Goal: Information Seeking & Learning: Learn about a topic

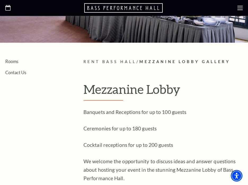
scroll to position [63, 0]
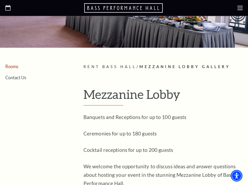
click at [13, 68] on link "Rooms" at bounding box center [11, 66] width 13 height 5
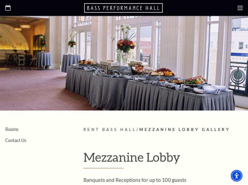
scroll to position [4, 0]
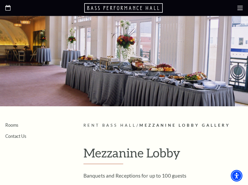
click at [136, 69] on div at bounding box center [124, 59] width 248 height 95
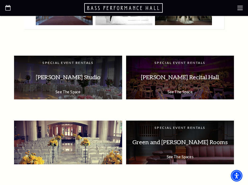
scroll to position [697, 0]
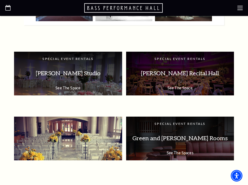
click at [81, 141] on p "Grand Lobby" at bounding box center [68, 138] width 98 height 17
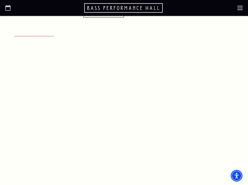
scroll to position [290, 0]
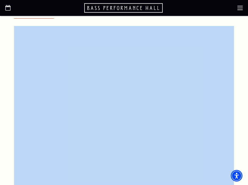
drag, startPoint x: 116, startPoint y: 18, endPoint x: 116, endPoint y: 27, distance: 8.5
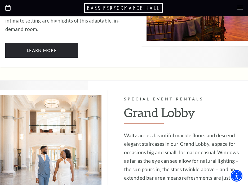
scroll to position [708, 0]
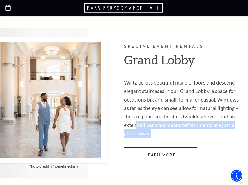
drag, startPoint x: 136, startPoint y: 92, endPoint x: 135, endPoint y: 112, distance: 20.7
click at [135, 111] on div "Special Event Rentals Grand Lobby Waltz across beautiful marble floors and desc…" at bounding box center [183, 102] width 119 height 119
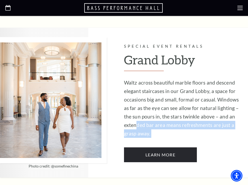
click at [133, 102] on p "Waltz across beautiful marble floors and descend elegant staircases in our Gran…" at bounding box center [183, 108] width 119 height 59
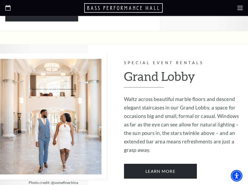
scroll to position [684, 0]
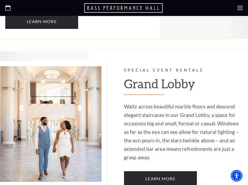
click at [141, 77] on h2 "Grand Lobby" at bounding box center [183, 86] width 119 height 18
click at [69, 108] on img at bounding box center [53, 124] width 107 height 126
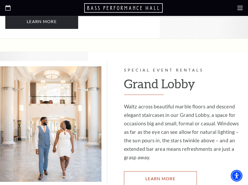
click at [155, 171] on link "Learn More" at bounding box center [160, 178] width 73 height 15
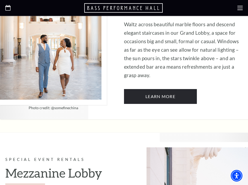
scroll to position [690, 0]
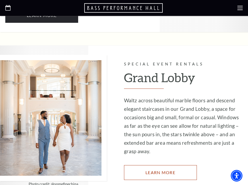
click at [134, 165] on link "Learn More" at bounding box center [160, 172] width 73 height 15
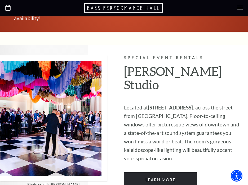
scroll to position [339, 0]
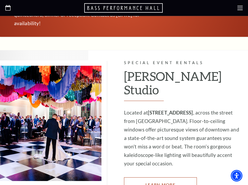
click at [145, 177] on link "Learn More" at bounding box center [160, 184] width 73 height 15
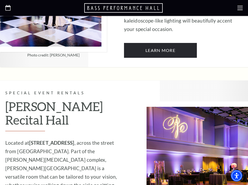
scroll to position [504, 0]
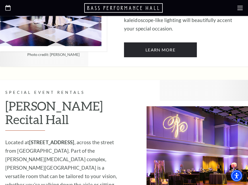
scroll to position [452, 0]
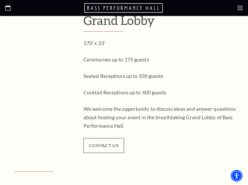
scroll to position [122, 0]
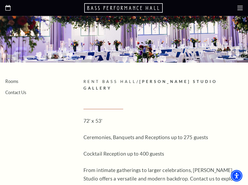
scroll to position [57, 0]
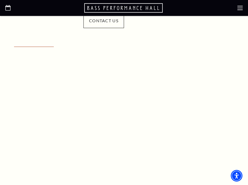
scroll to position [290, 0]
drag, startPoint x: 98, startPoint y: 23, endPoint x: 97, endPoint y: 26, distance: 3.7
click at [98, 23] on div "Empty heading" at bounding box center [124, 101] width 231 height 167
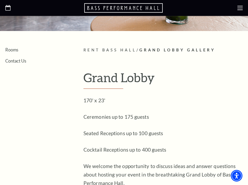
scroll to position [117, 0]
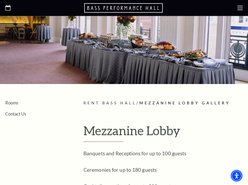
scroll to position [30, 0]
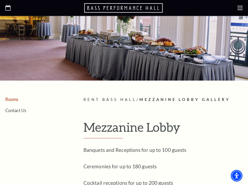
click at [13, 98] on link "Rooms" at bounding box center [11, 99] width 13 height 5
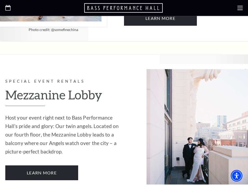
scroll to position [845, 0]
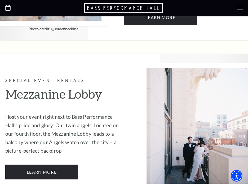
click at [94, 113] on p "Host your event right next to Bass Performance Hall’s pride and glory: Our twin…" at bounding box center [64, 134] width 119 height 42
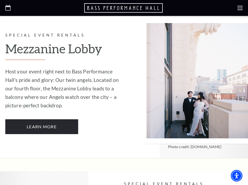
scroll to position [881, 0]
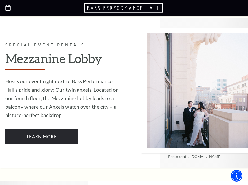
click at [76, 80] on p "Host your event right next to Bass Performance Hall’s pride and glory: Our twin…" at bounding box center [64, 98] width 119 height 42
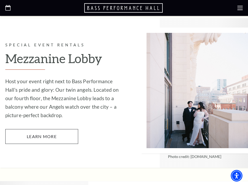
scroll to position [870, 0]
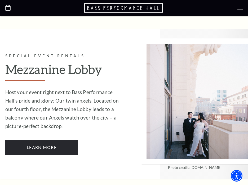
click at [136, 8] on icon "Open this option" at bounding box center [124, 8] width 80 height 11
